Goal: Task Accomplishment & Management: Manage account settings

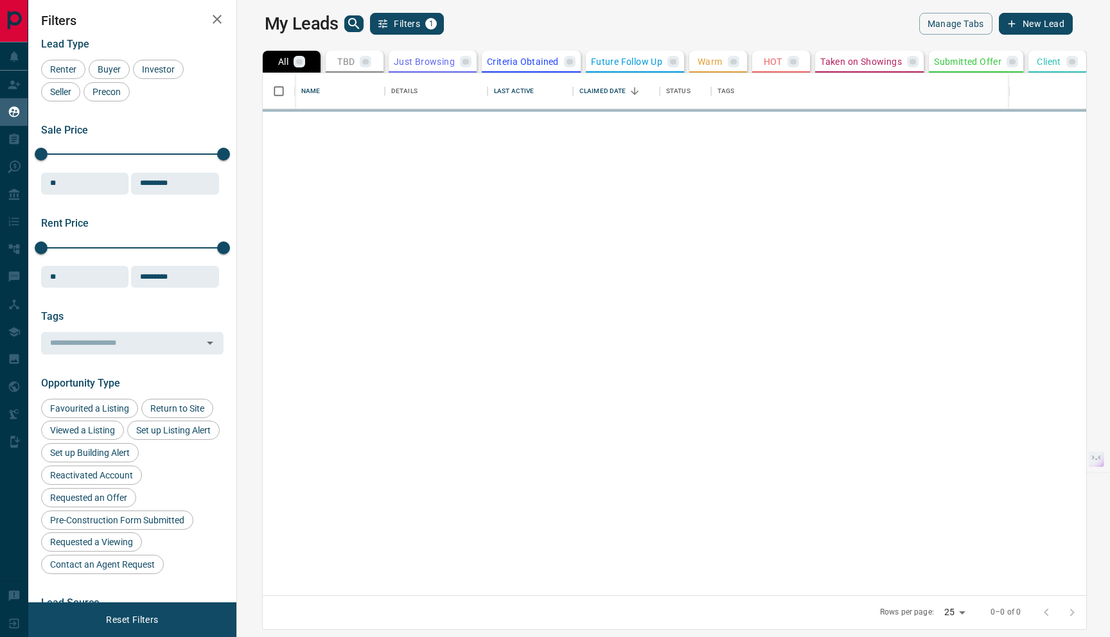
scroll to position [513, 858]
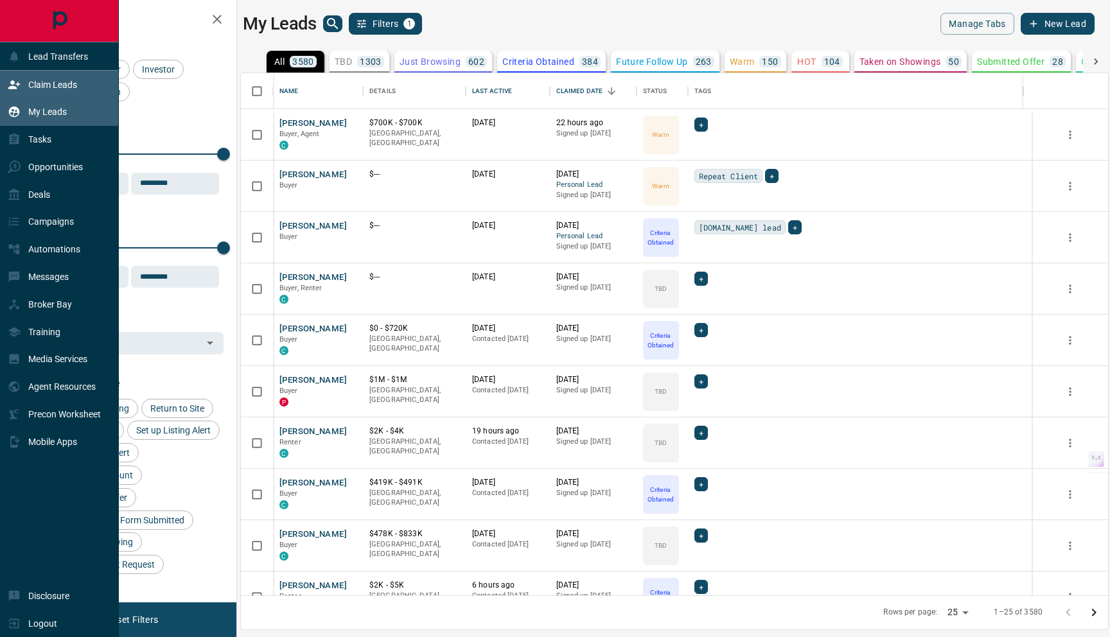
click at [48, 89] on p "Claim Leads" at bounding box center [52, 85] width 49 height 10
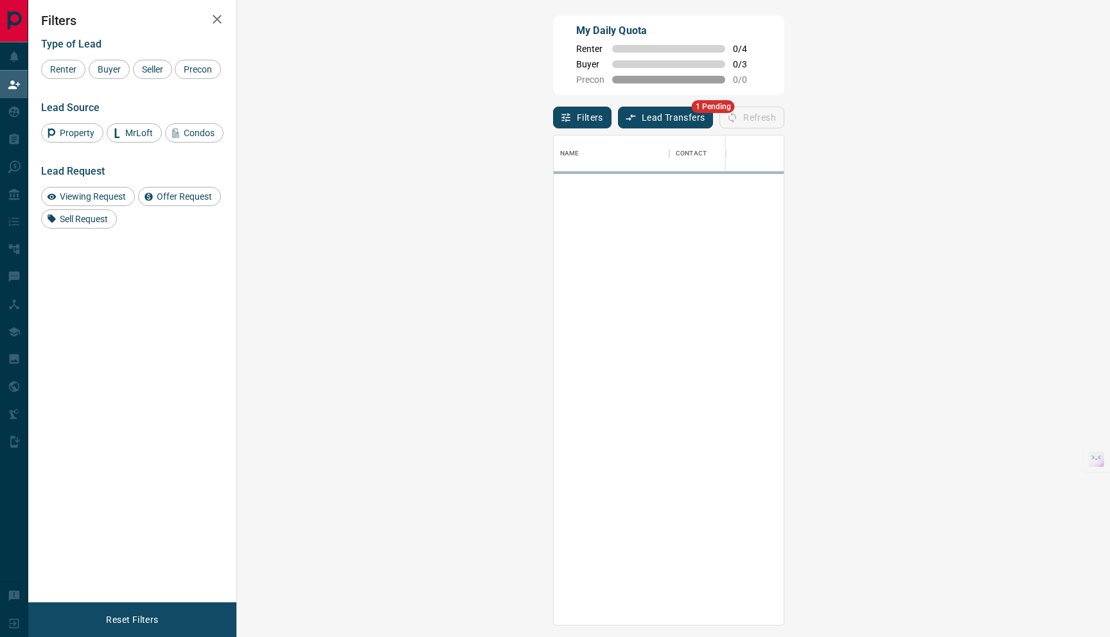
scroll to position [479, 836]
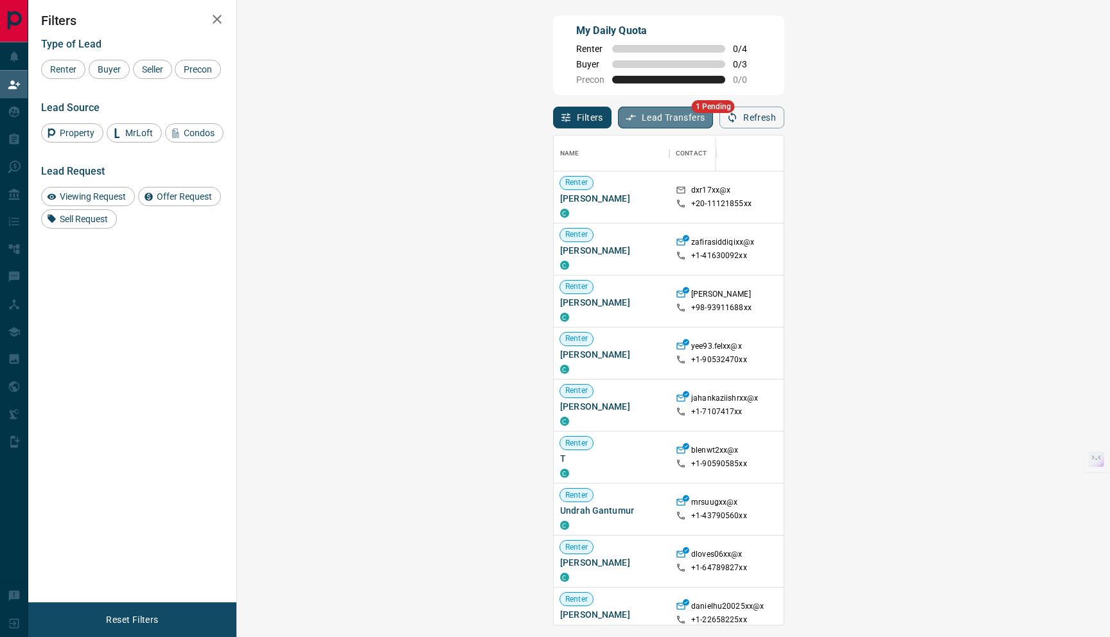
click at [618, 120] on button "Lead Transfers" at bounding box center [666, 118] width 96 height 22
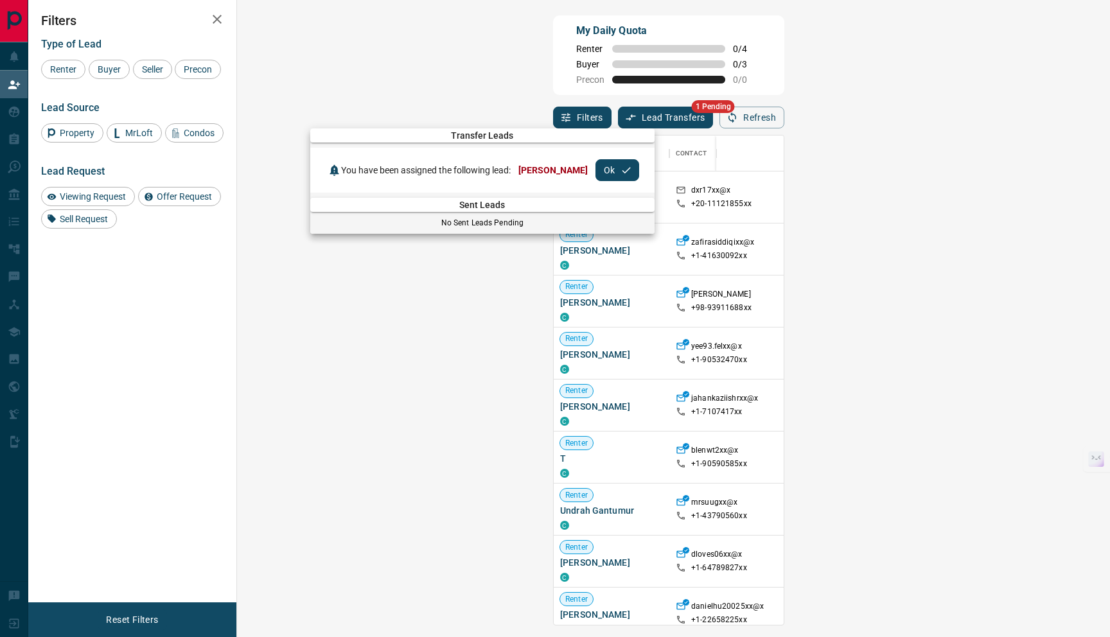
click at [608, 169] on button "Ok" at bounding box center [618, 170] width 44 height 22
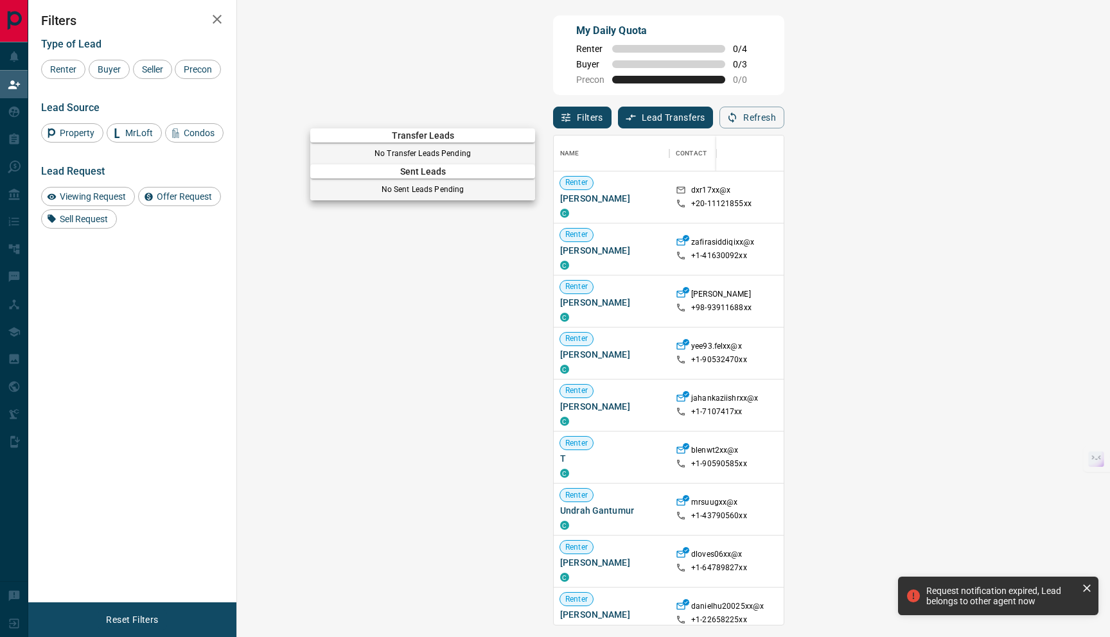
click at [482, 111] on div at bounding box center [555, 318] width 1110 height 637
click at [107, 62] on div "Buyer" at bounding box center [109, 69] width 41 height 19
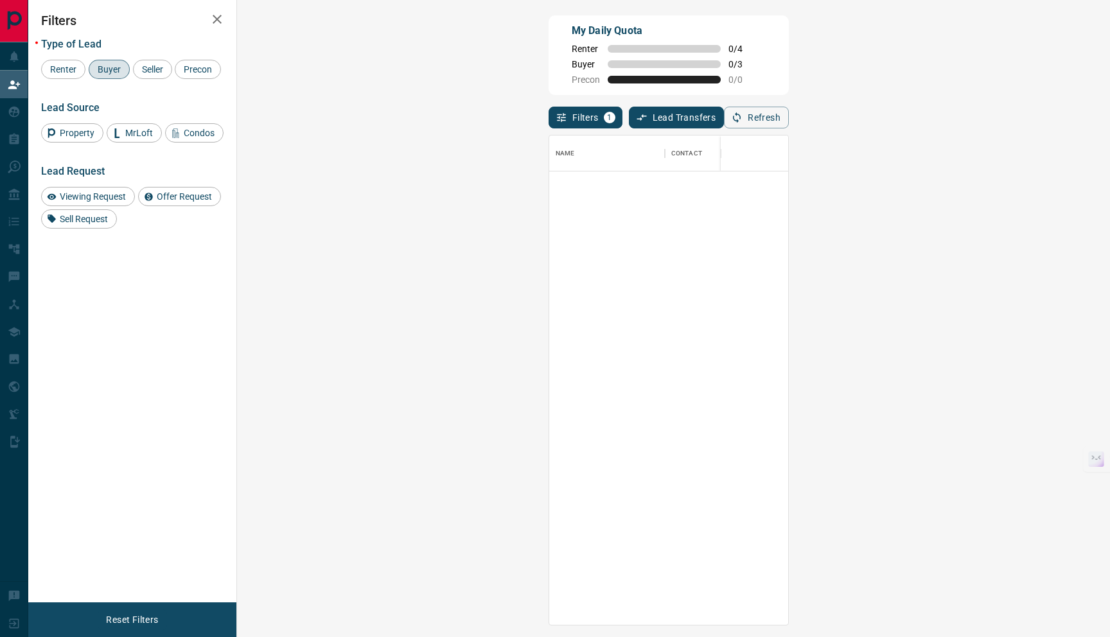
scroll to position [5729, 0]
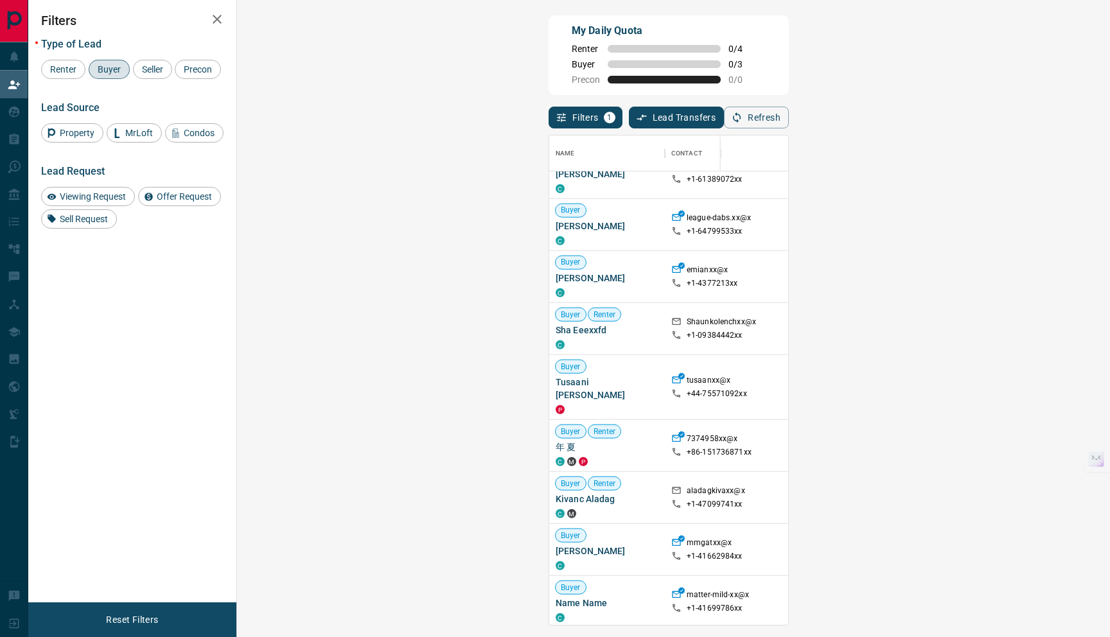
click at [789, 110] on button "Refresh" at bounding box center [756, 118] width 65 height 22
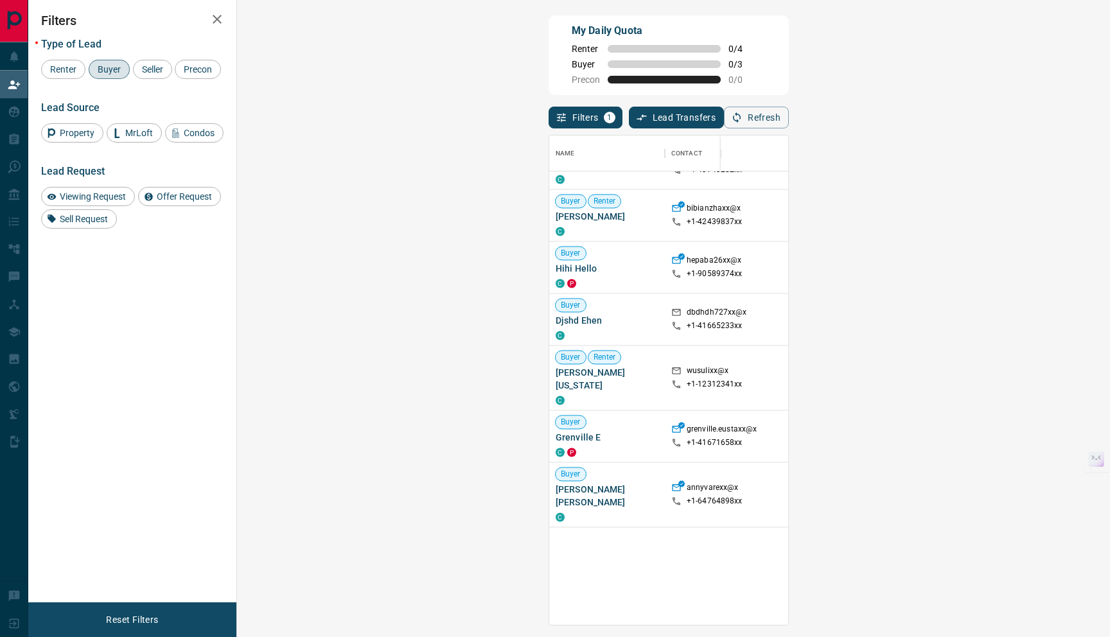
scroll to position [5105, 0]
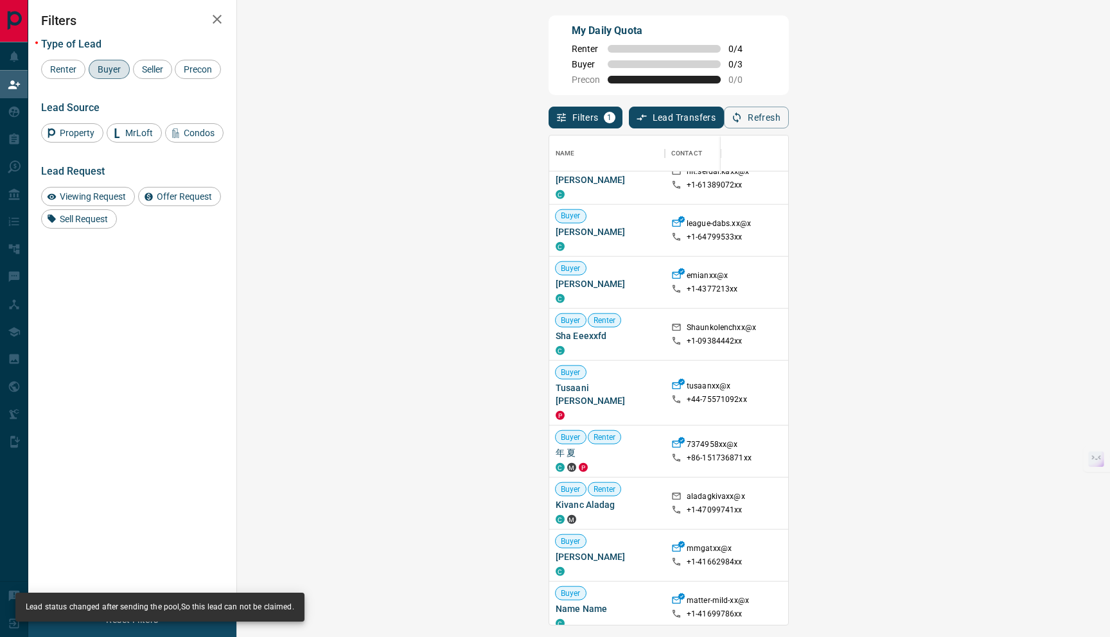
scroll to position [5729, 0]
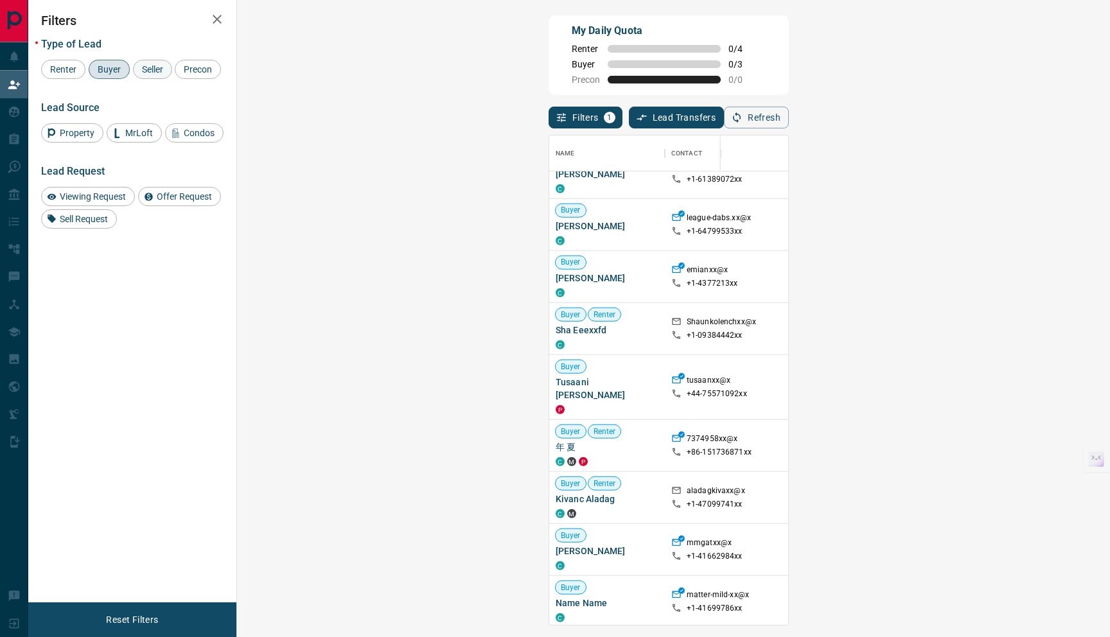
click at [138, 70] on div "Seller" at bounding box center [152, 69] width 39 height 19
click at [114, 68] on span "Buyer" at bounding box center [109, 69] width 32 height 10
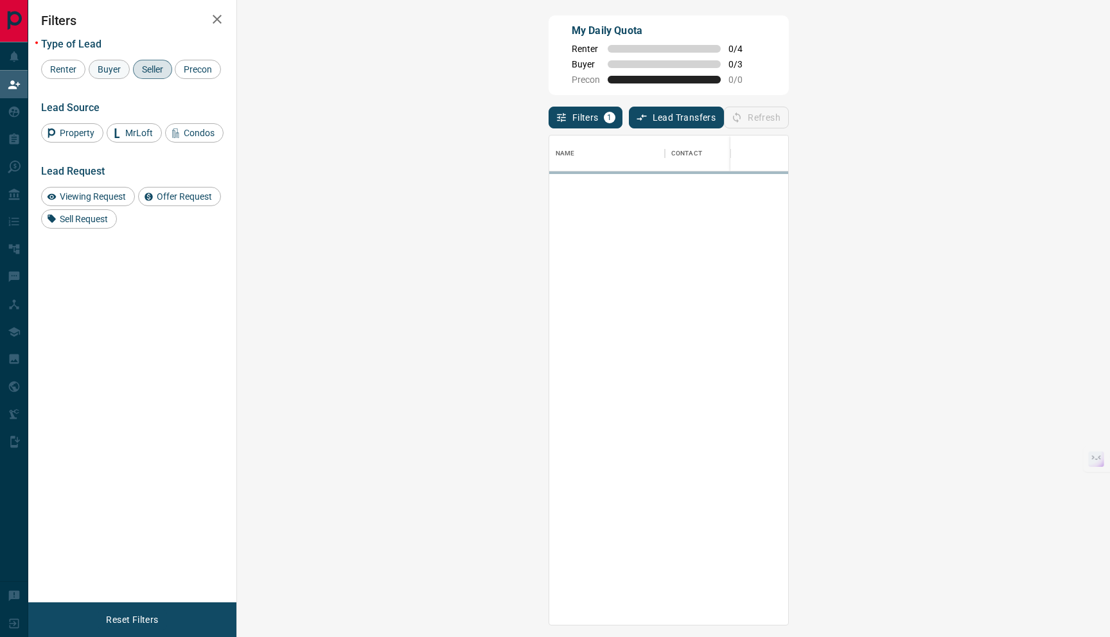
scroll to position [0, 0]
click at [105, 67] on span "Buyer" at bounding box center [109, 69] width 32 height 10
click at [156, 68] on span "Seller" at bounding box center [153, 69] width 30 height 10
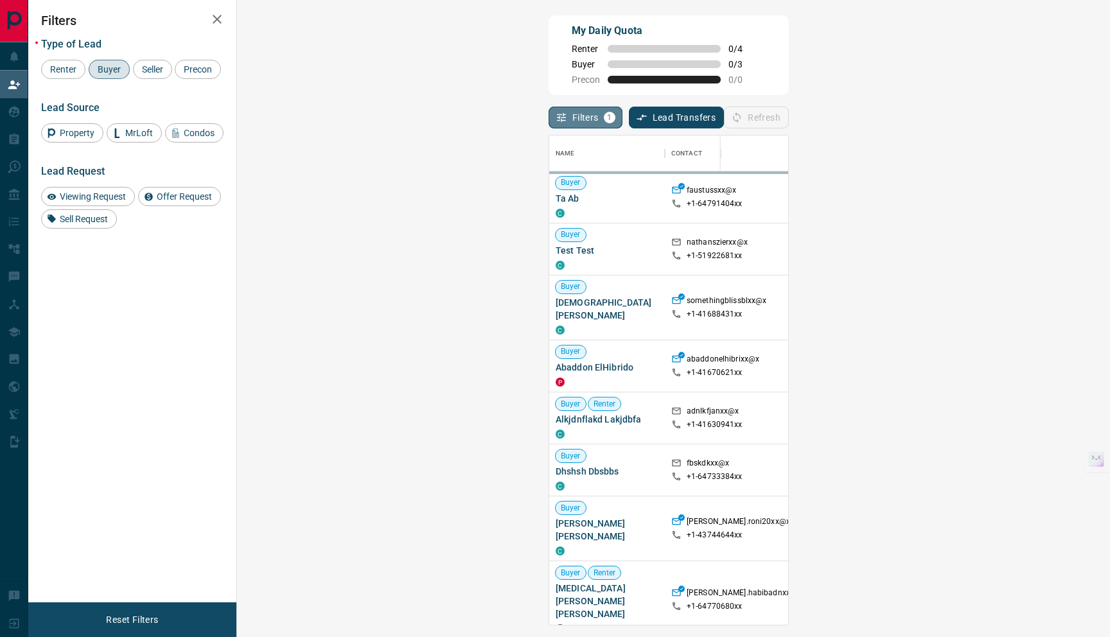
click at [549, 119] on button "Filters 1" at bounding box center [586, 118] width 74 height 22
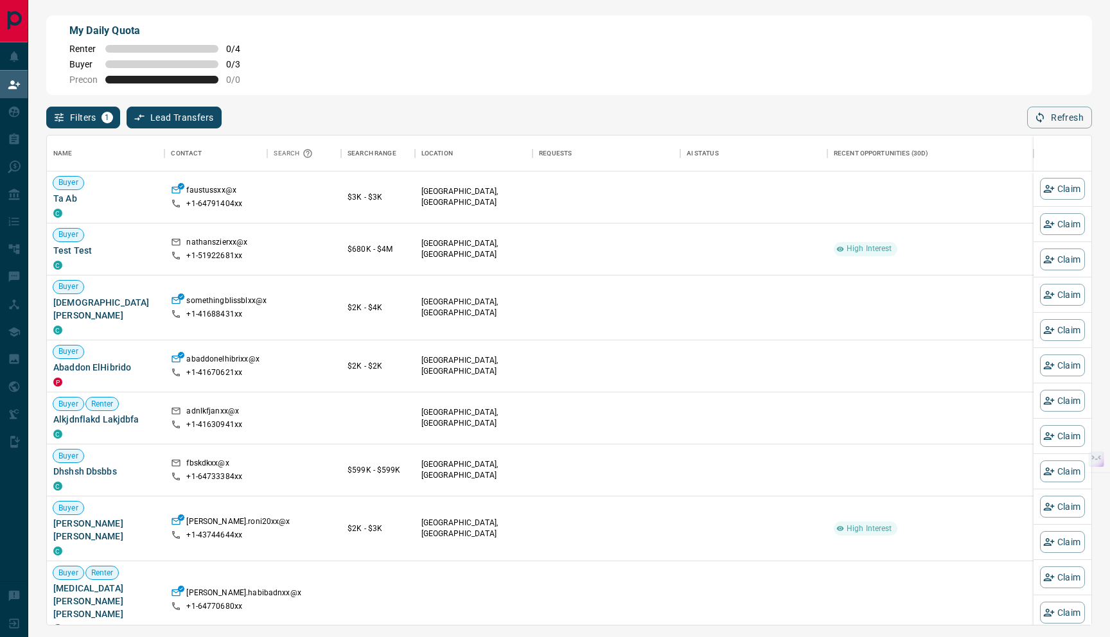
scroll to position [479, 1035]
